Goal: Transaction & Acquisition: Purchase product/service

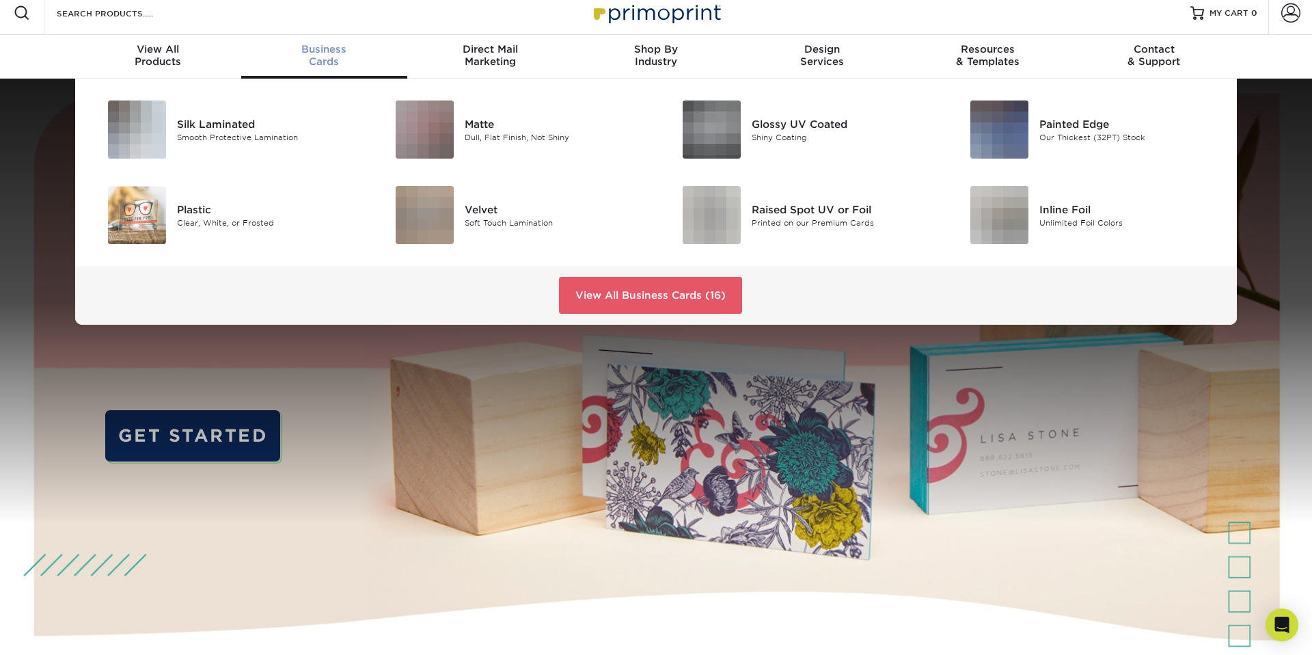
click at [320, 52] on span "Business" at bounding box center [324, 49] width 166 height 12
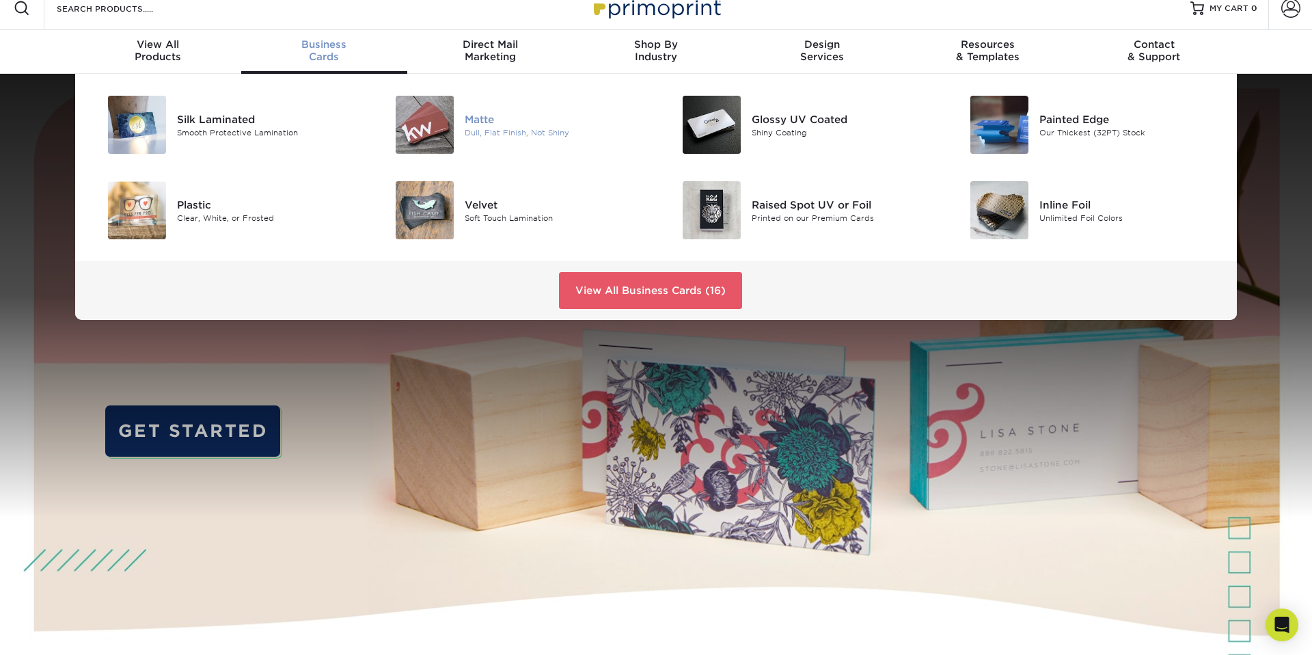
click at [450, 126] on img at bounding box center [425, 125] width 58 height 58
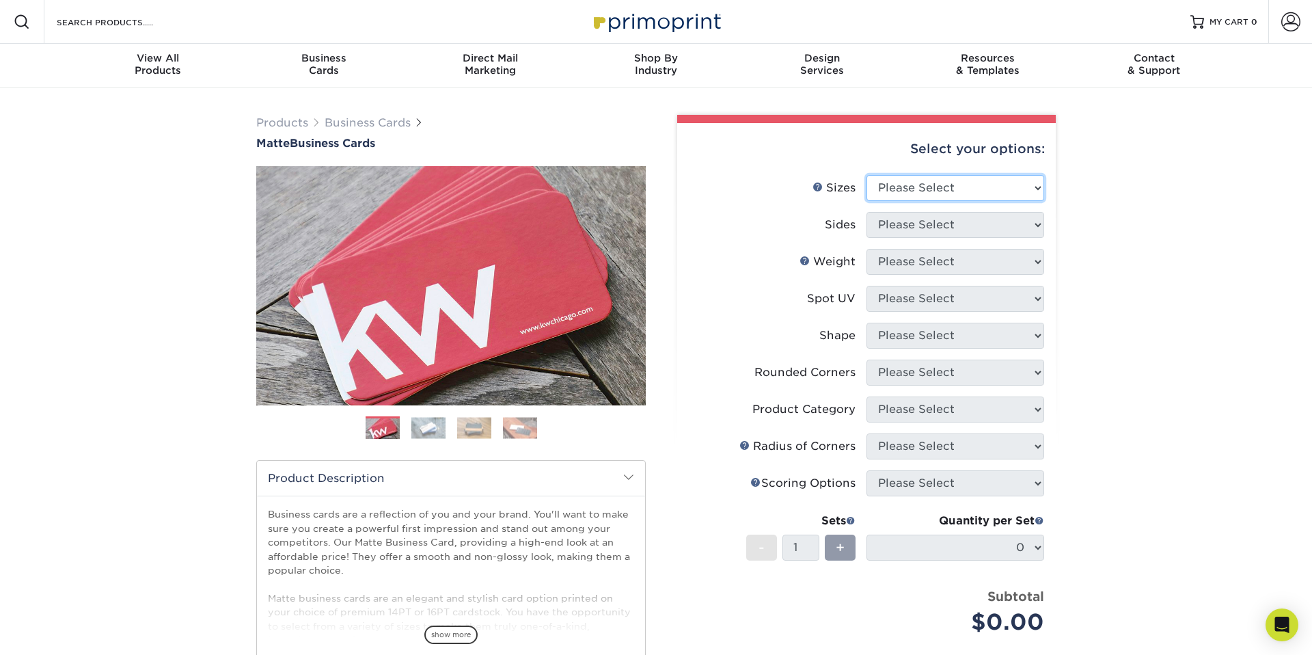
click at [898, 186] on select "Please Select 1.5" x 3.5" - Mini 1.75" x 3.5" - Mini 2" x 2" - Square 2" x 3" -…" at bounding box center [955, 188] width 178 height 26
select select "1.50x3.50"
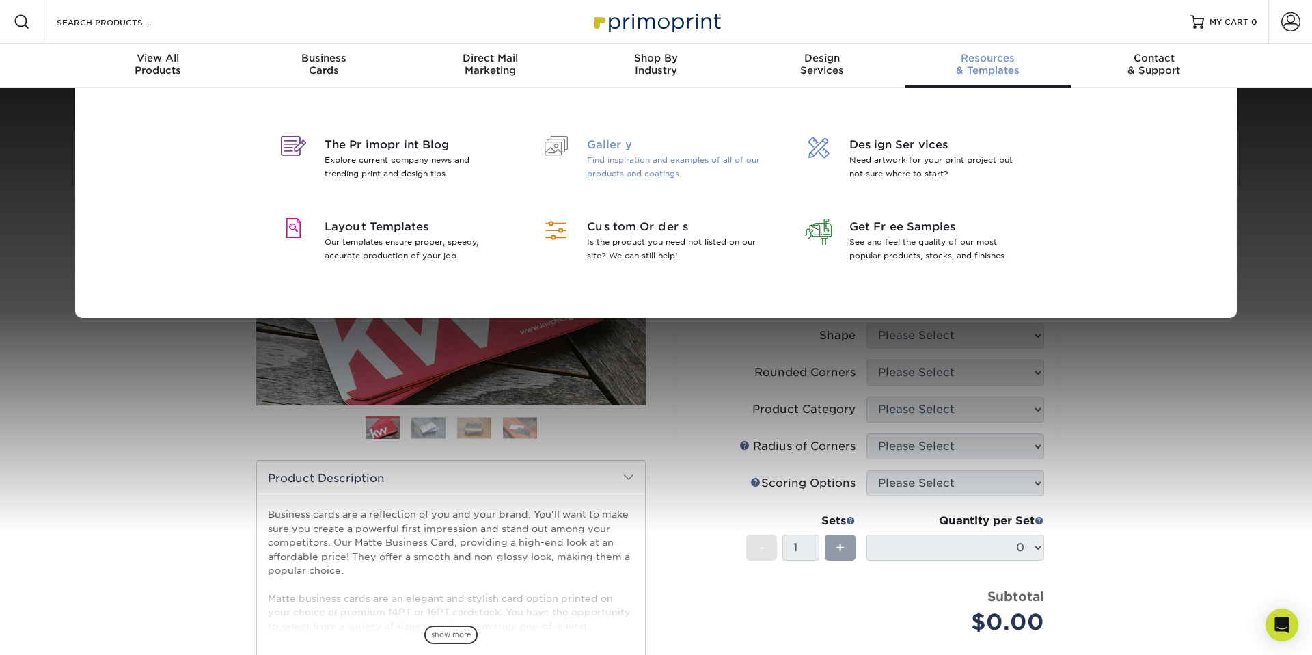
click at [639, 159] on p "Find inspiration and examples of all of our products and coatings." at bounding box center [675, 166] width 177 height 27
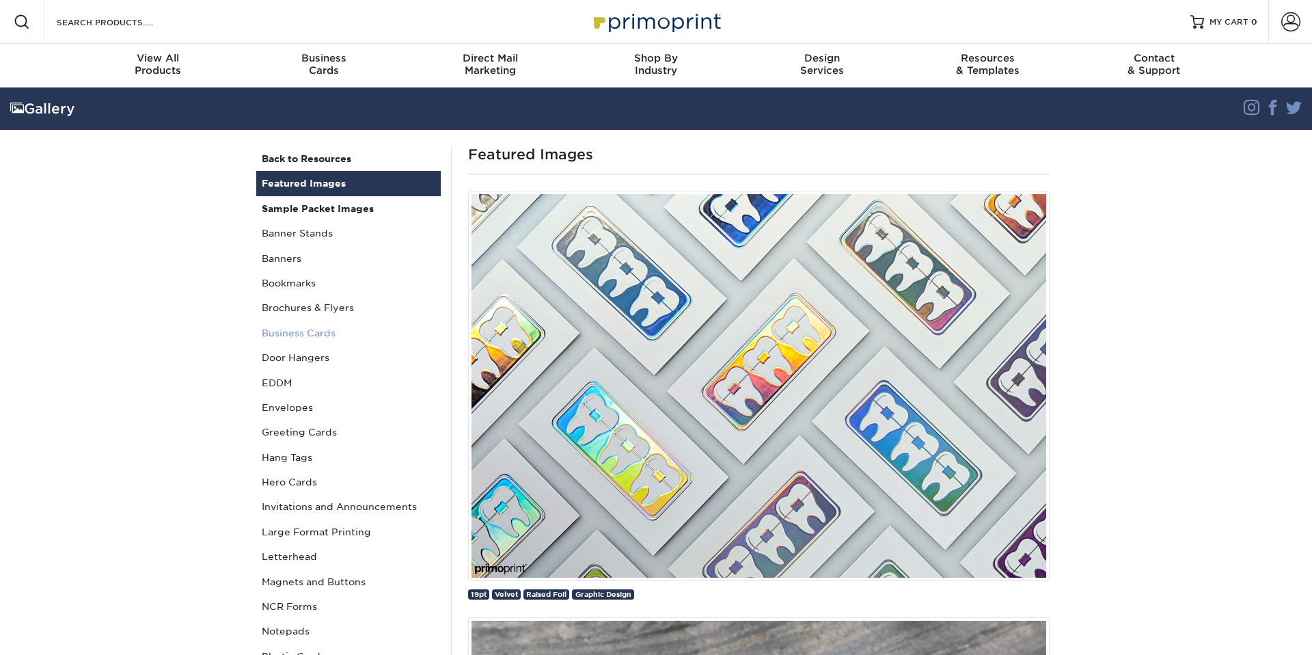
click at [316, 331] on link "Business Cards" at bounding box center [348, 332] width 184 height 25
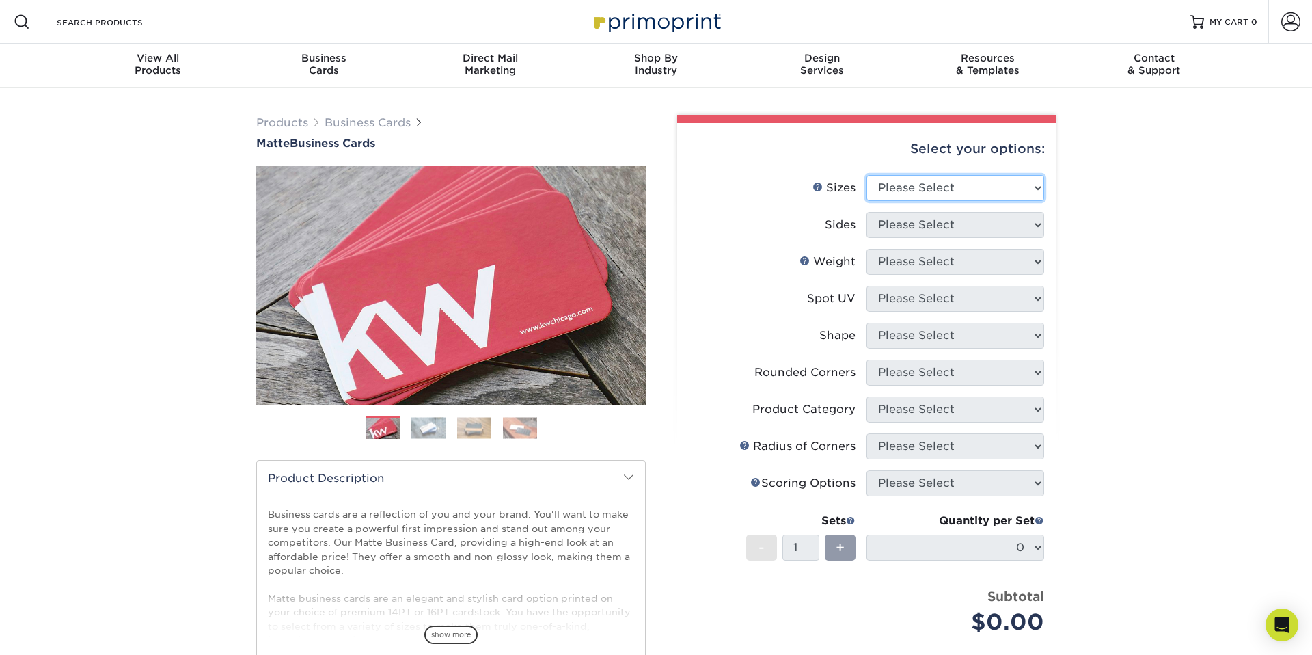
click at [1016, 191] on select "Please Select 1.5" x 3.5" - Mini 1.75" x 3.5" - Mini 2" x 2" - Square 2" x 3" -…" at bounding box center [955, 188] width 178 height 26
select select "1.50x3.50"
click at [994, 223] on select "Please Select Print Both Sides Print Front Only" at bounding box center [955, 225] width 178 height 26
select select "13abbda7-1d64-4f25-8bb2-c179b224825d"
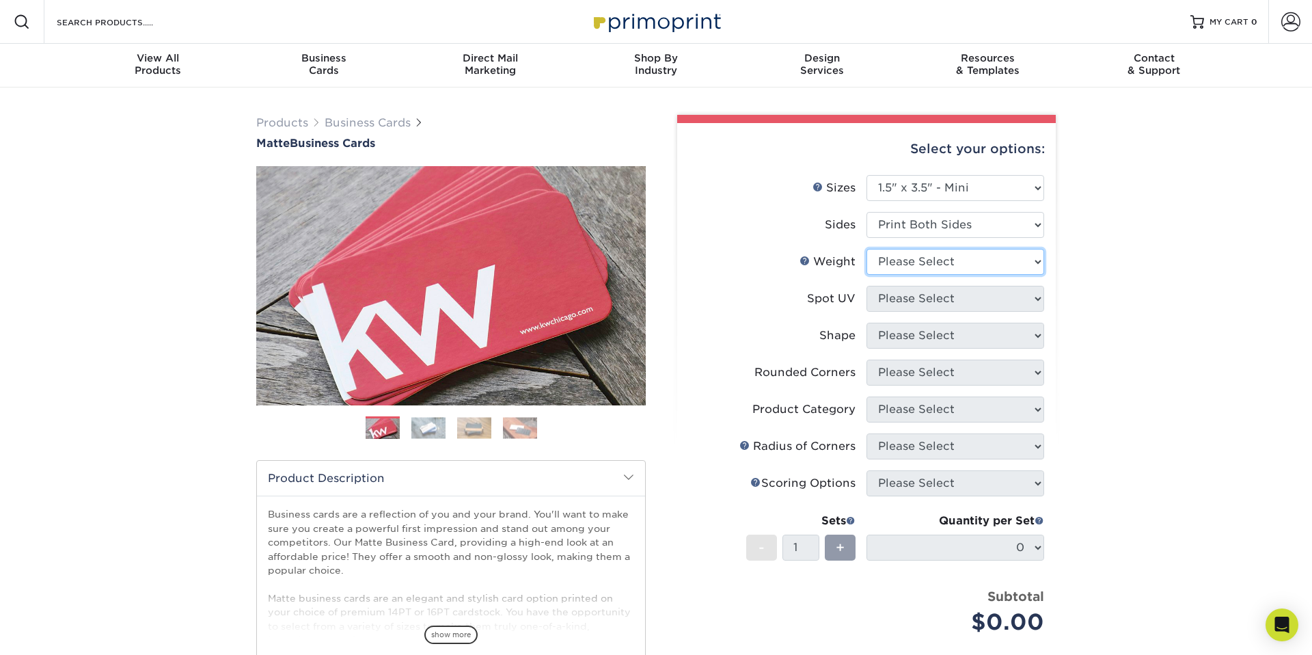
click at [980, 261] on select "Please Select 16PT 14PT" at bounding box center [955, 262] width 178 height 26
select select "16PT"
click at [970, 299] on select "Please Select No Spot UV Front and Back (Both Sides) Front Only Back Only" at bounding box center [955, 299] width 178 height 26
select select "0"
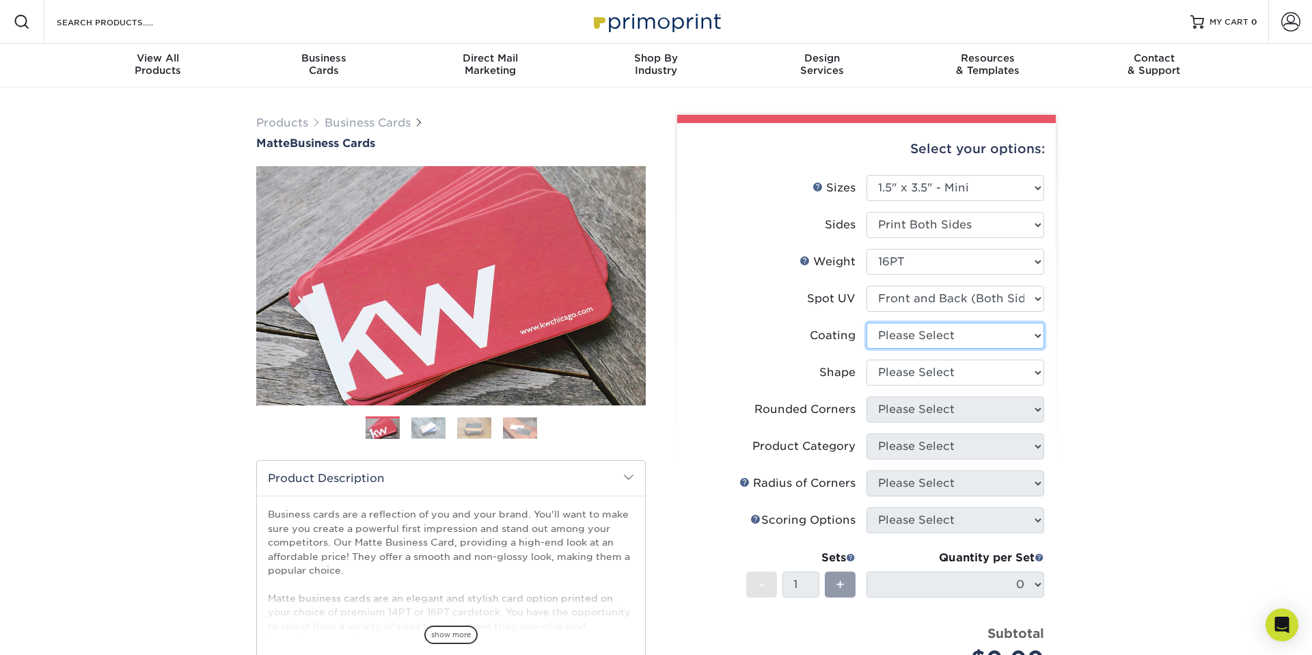
click at [961, 336] on select at bounding box center [955, 336] width 178 height 26
select select "121bb7b5-3b4d-429f-bd8d-bbf80e953313"
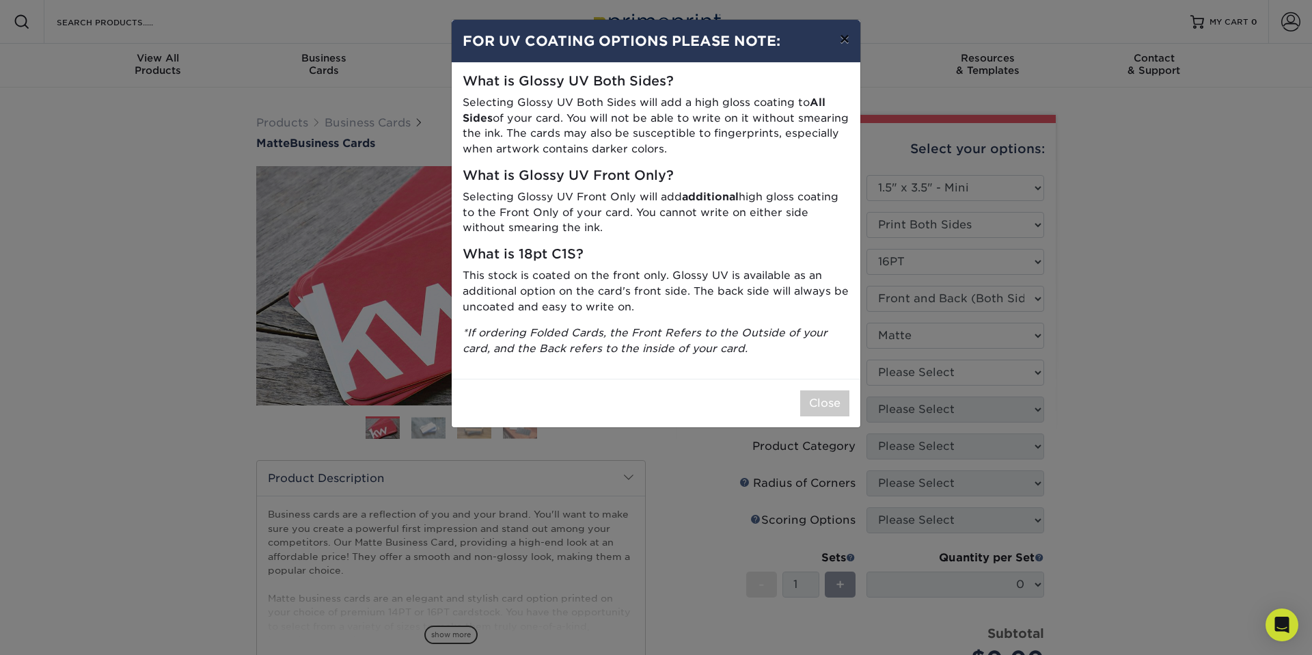
click at [841, 42] on button "×" at bounding box center [844, 39] width 31 height 38
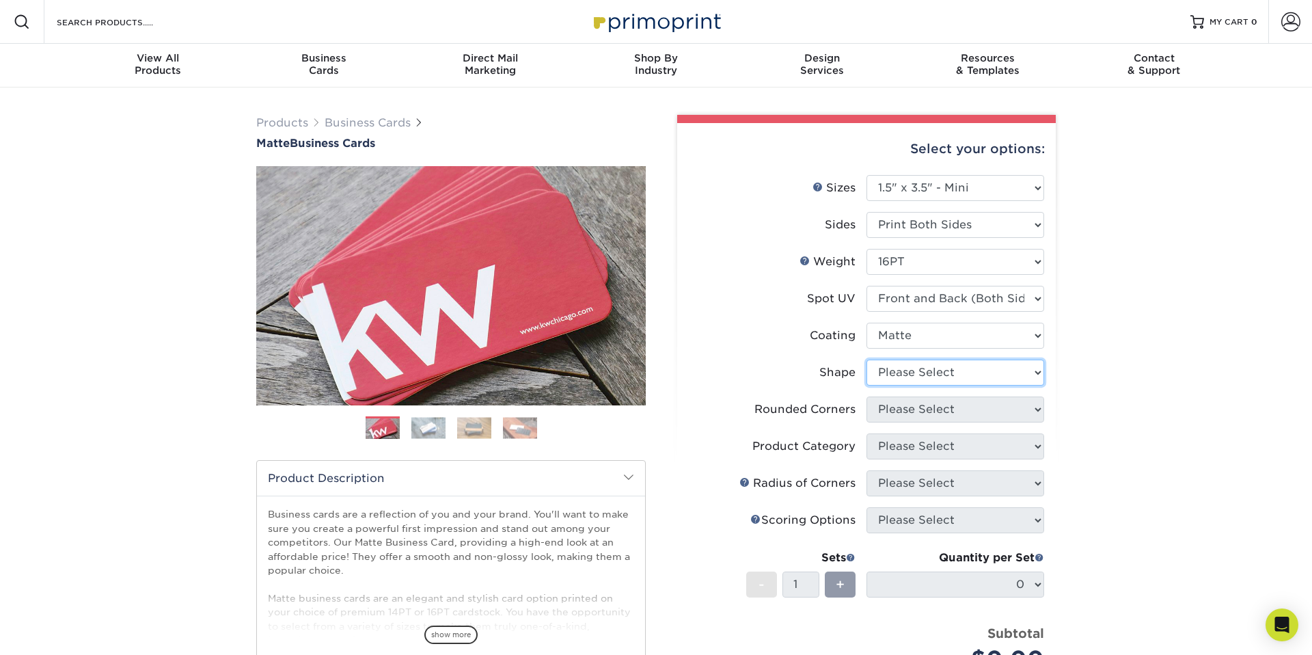
click at [1004, 375] on select "Please Select Standard" at bounding box center [955, 372] width 178 height 26
select select "standard"
click at [997, 411] on select "Please Select Yes - Round 2 Corners Yes - Round 4 Corners No" at bounding box center [955, 409] width 178 height 26
select select "0"
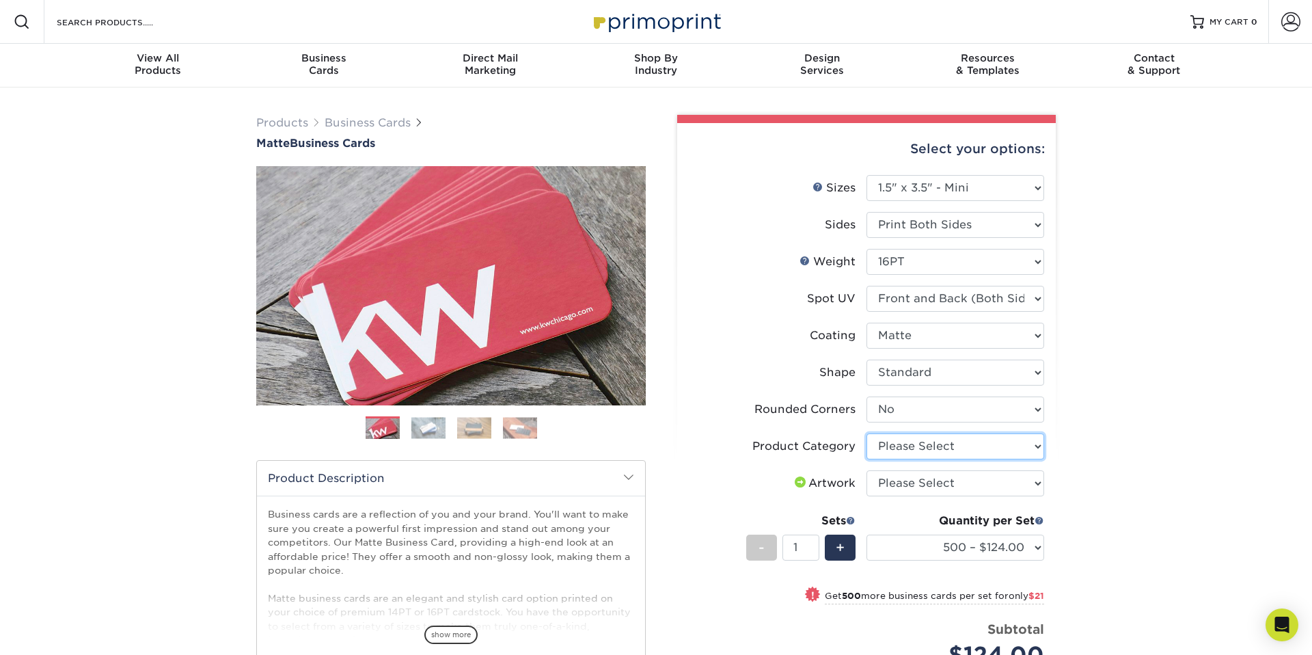
click at [973, 451] on select "Please Select Business Cards" at bounding box center [955, 446] width 178 height 26
select select "3b5148f1-0588-4f88-a218-97bcfdce65c1"
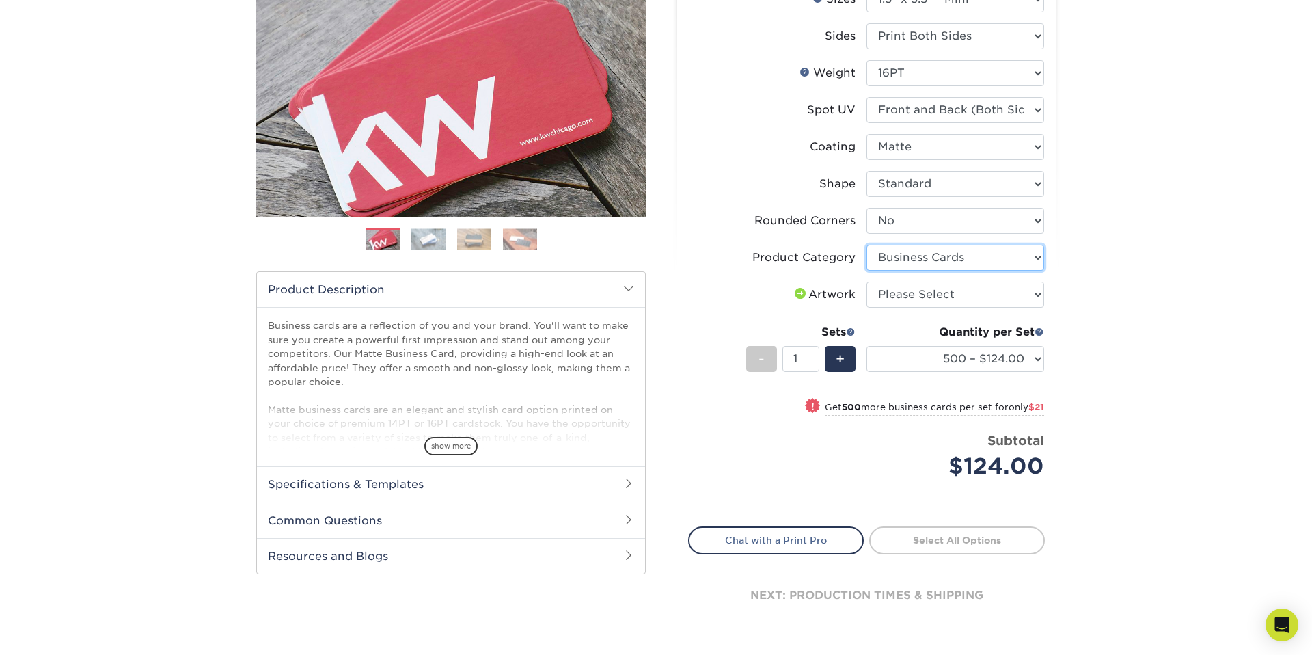
scroll to position [191, 0]
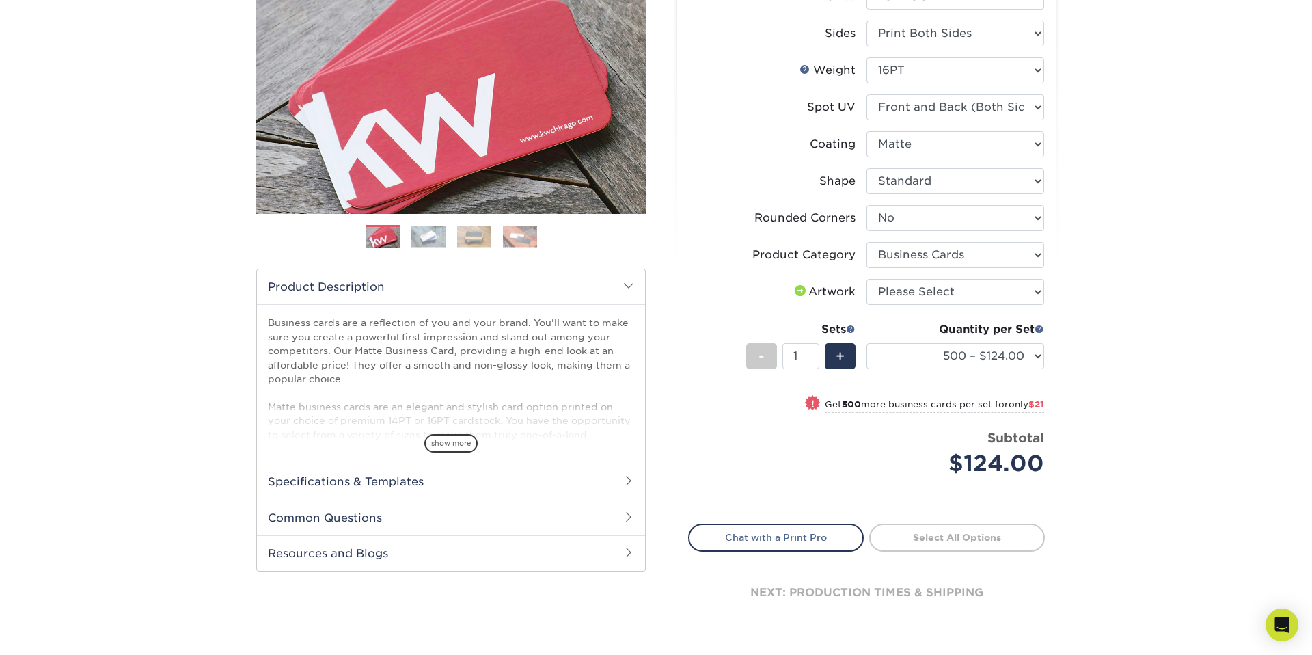
click at [538, 553] on h2 "Resources and Blogs" at bounding box center [451, 553] width 388 height 36
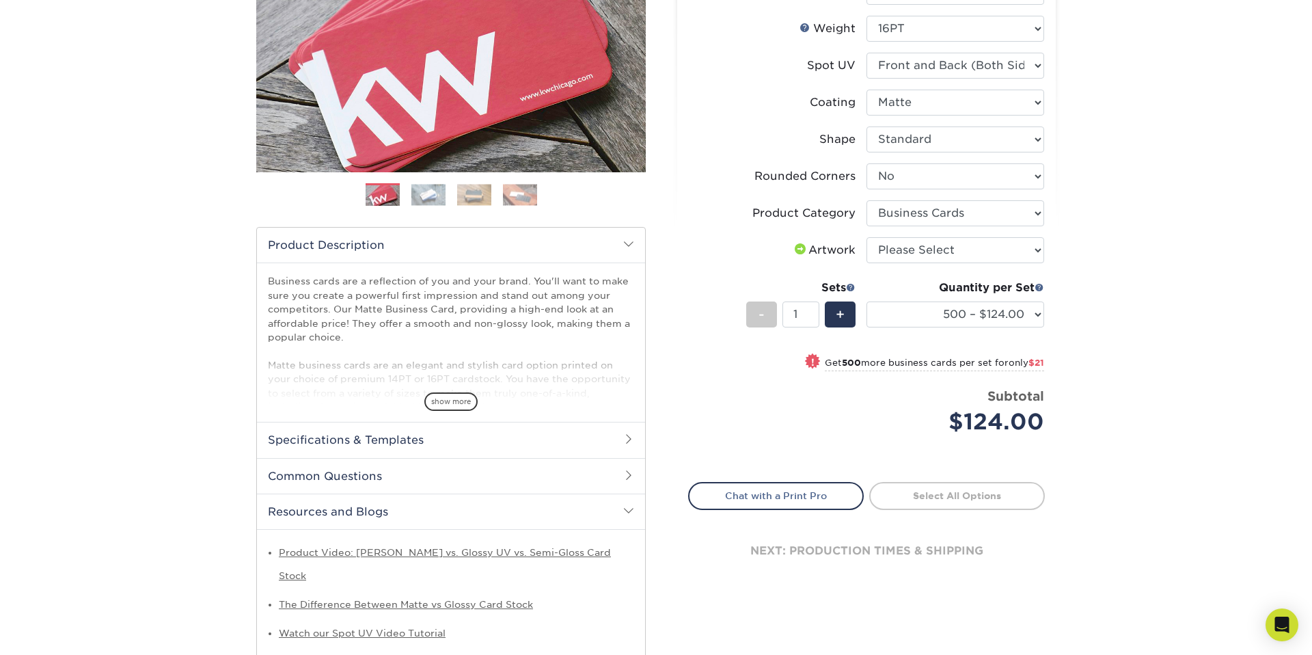
scroll to position [247, 0]
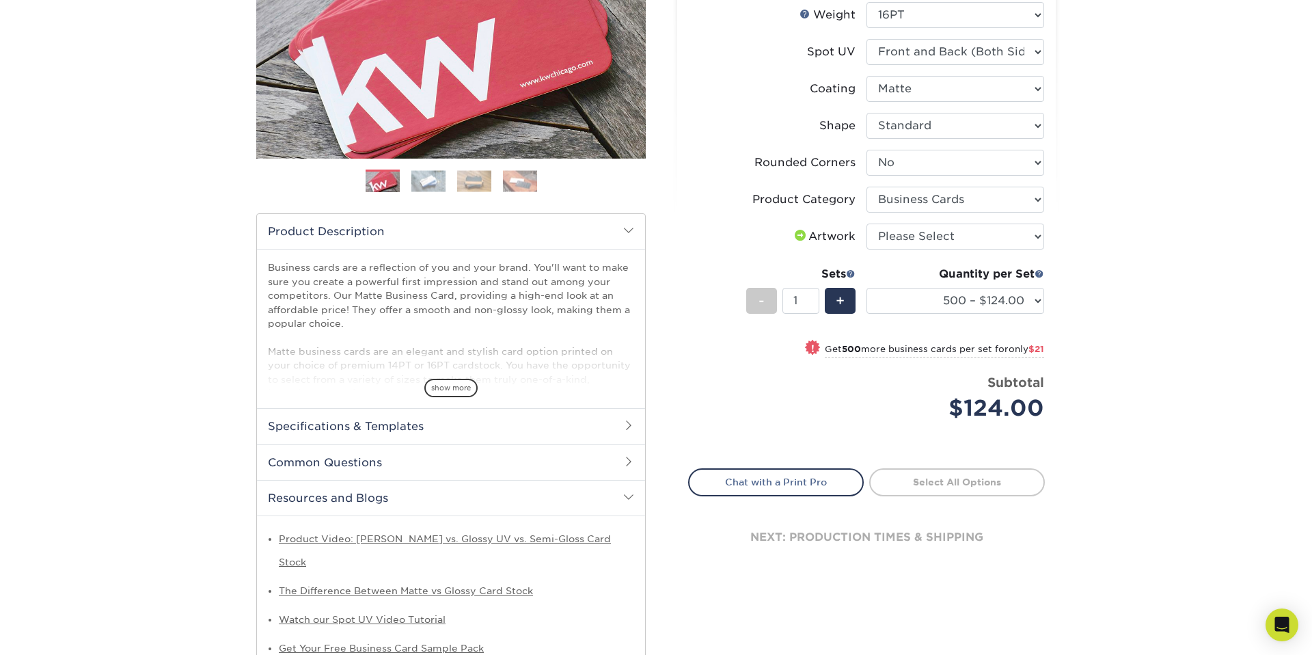
click at [630, 467] on h2 "Common Questions" at bounding box center [451, 462] width 388 height 36
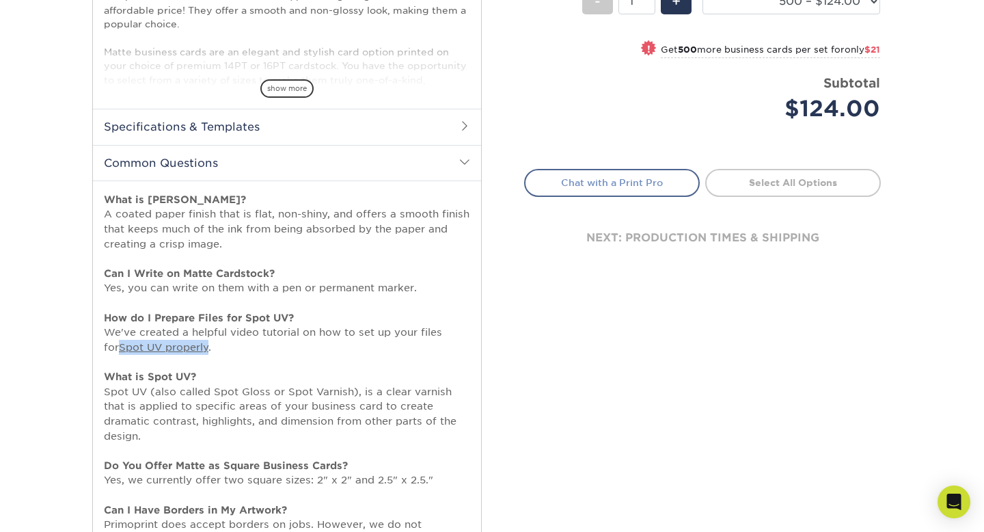
scroll to position [572, 0]
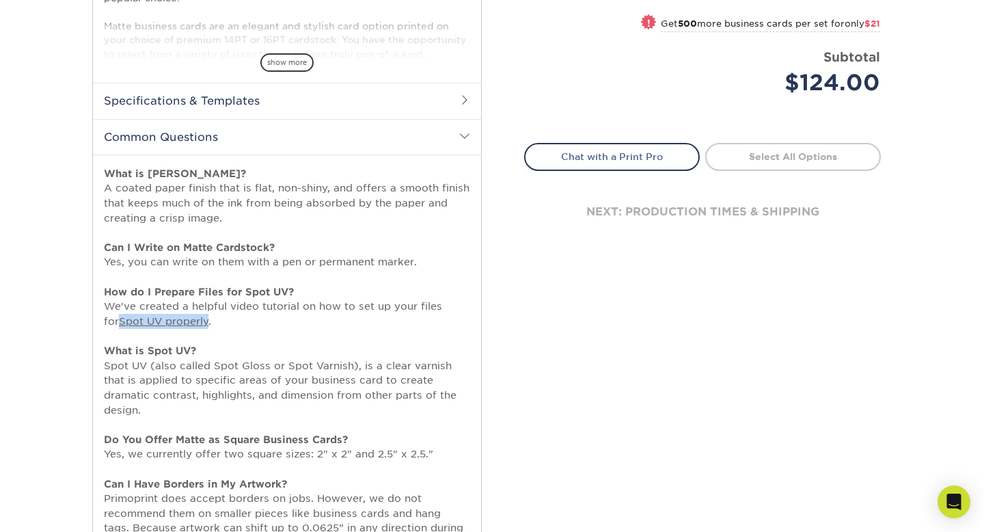
click at [418, 140] on h2 "Common Questions" at bounding box center [287, 137] width 388 height 36
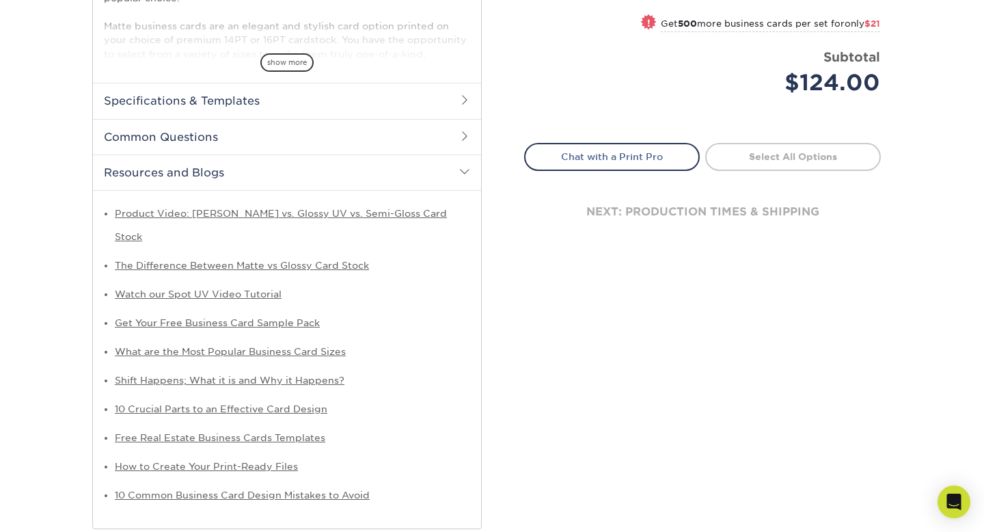
click at [464, 110] on h2 "Specifications & Templates" at bounding box center [287, 101] width 388 height 36
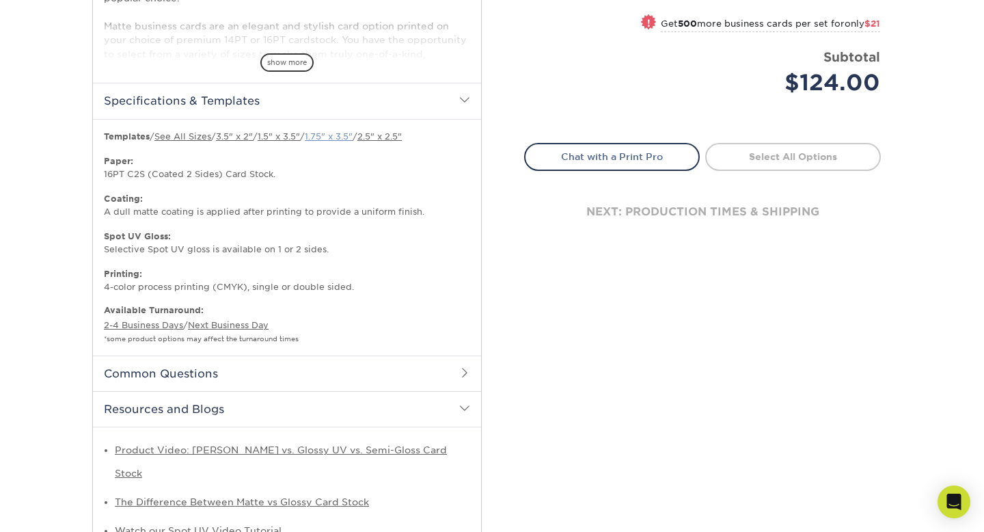
click at [338, 138] on link "1.75" x 3.5"" at bounding box center [329, 136] width 48 height 10
